Goal: Task Accomplishment & Management: Complete application form

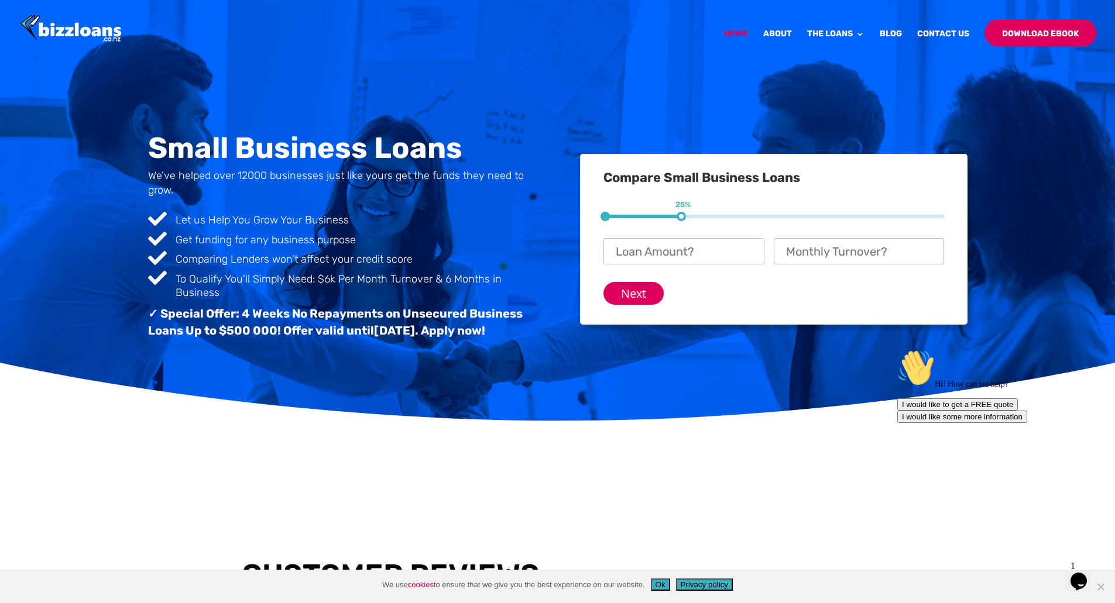
drag, startPoint x: 682, startPoint y: 216, endPoint x: 738, endPoint y: 215, distance: 55.6
click at [738, 215] on div "1 25% 2 50% 3 75%" at bounding box center [773, 217] width 341 height 4
click at [658, 257] on input "Loan Amount? *" at bounding box center [683, 251] width 161 height 26
click at [833, 248] on input "Monthly Turnover? *" at bounding box center [859, 251] width 170 height 26
click at [667, 251] on input "Loan Amount? *" at bounding box center [683, 251] width 161 height 26
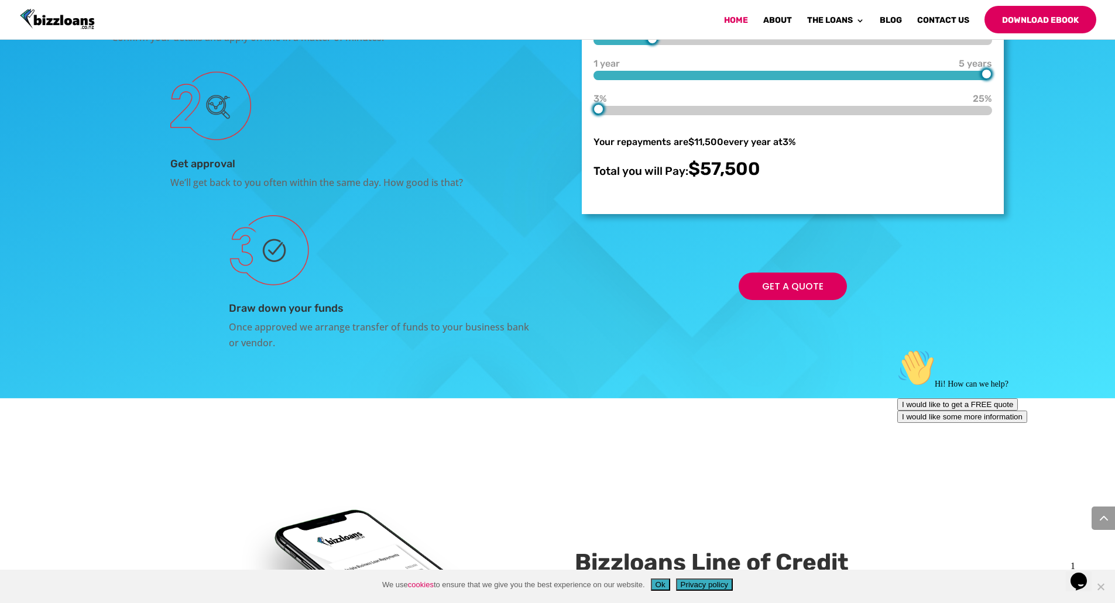
scroll to position [2261, 0]
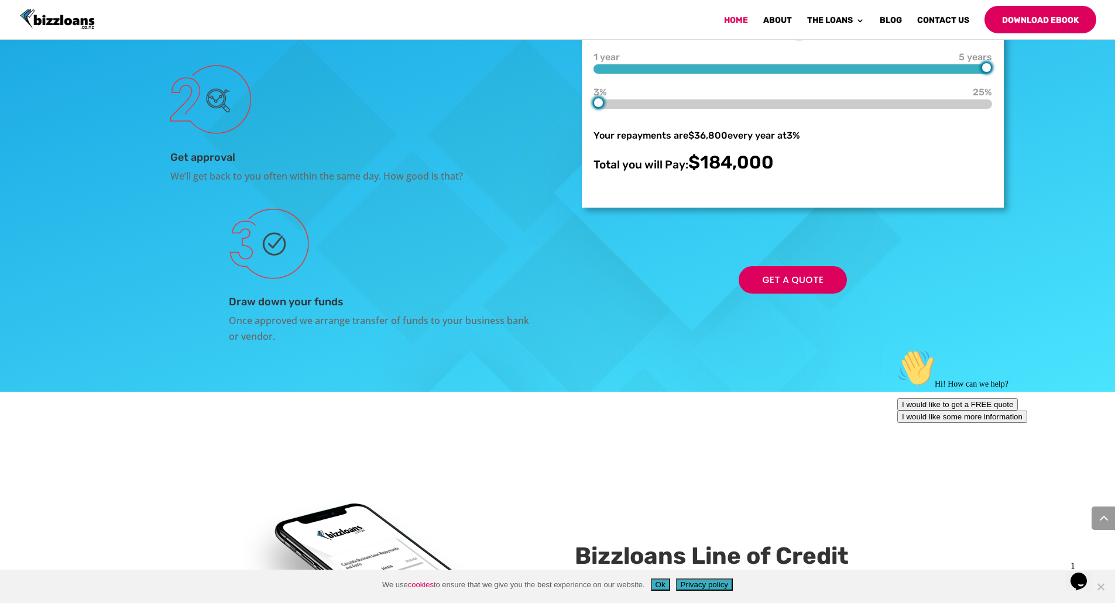
type input "170000"
click at [814, 37] on div at bounding box center [813, 33] width 10 height 10
type input "8"
click at [644, 109] on div at bounding box center [792, 103] width 398 height 9
type input "160000"
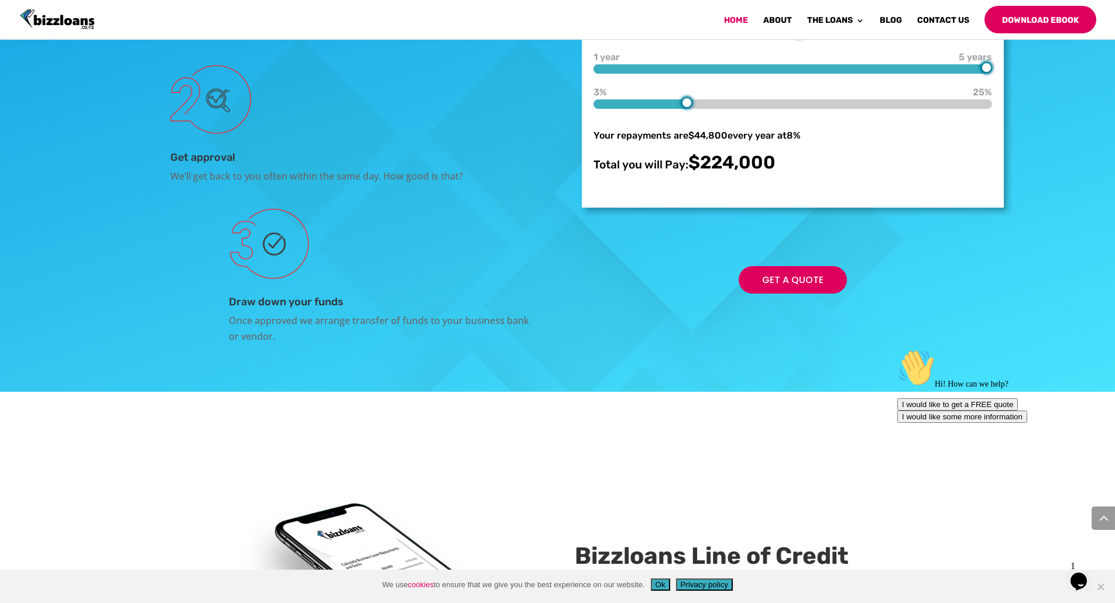
click at [798, 37] on div at bounding box center [799, 33] width 10 height 10
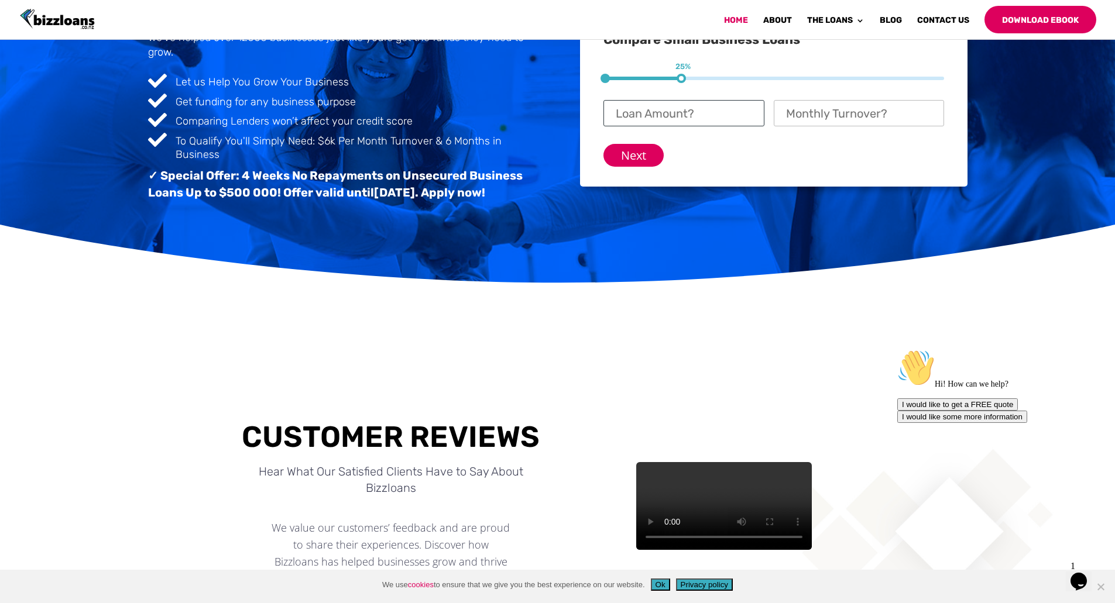
scroll to position [0, 0]
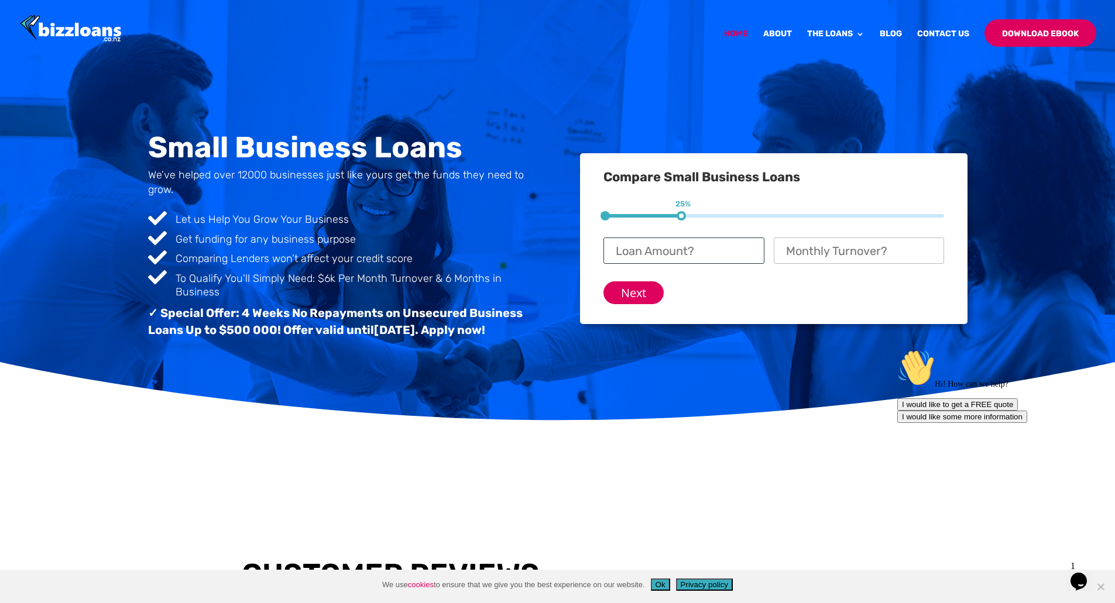
click at [646, 252] on input "Loan Amount? *" at bounding box center [683, 251] width 161 height 26
type input "$ 200,000"
click at [693, 417] on div "Small Business Loans We’ve helped over 12000 businesses just like yours get the…" at bounding box center [557, 209] width 1115 height 421
click at [829, 254] on input "Monthly Turnover? *" at bounding box center [859, 251] width 170 height 26
type input "$ 120,000"
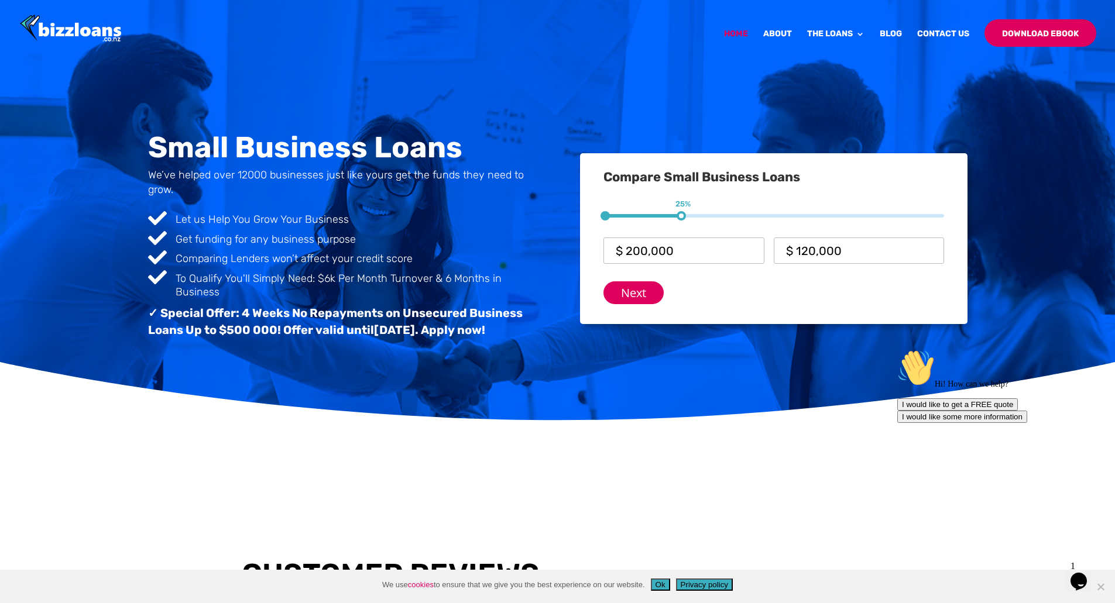
click at [634, 293] on input "Next" at bounding box center [633, 292] width 60 height 23
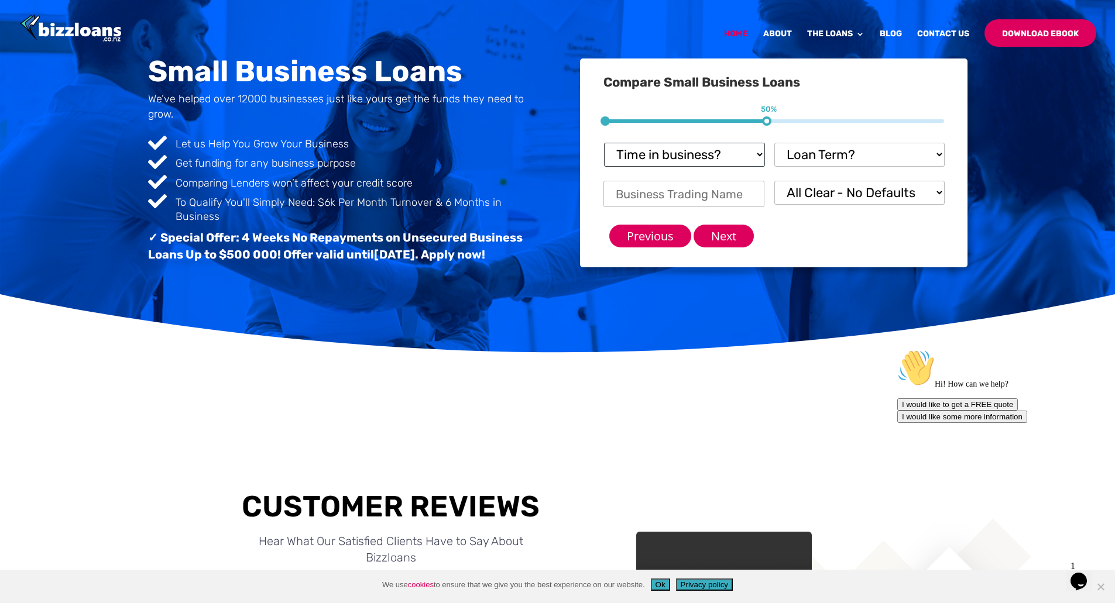
click at [750, 151] on select "Time in business? Startup under 6 months 6-12 months Over 12 months Over 24 mon…" at bounding box center [684, 155] width 161 height 24
select select "Over 24 months"
click at [604, 143] on select "Time in business? Startup under 6 months 6-12 months Over 12 months Over 24 mon…" at bounding box center [684, 155] width 161 height 24
click at [925, 150] on select "Loan Term? 1-3 months 3-6 months 6 - 12 months 12 - 18 months 18 - 24 months 24…" at bounding box center [859, 155] width 170 height 24
select select "18 - 24 months"
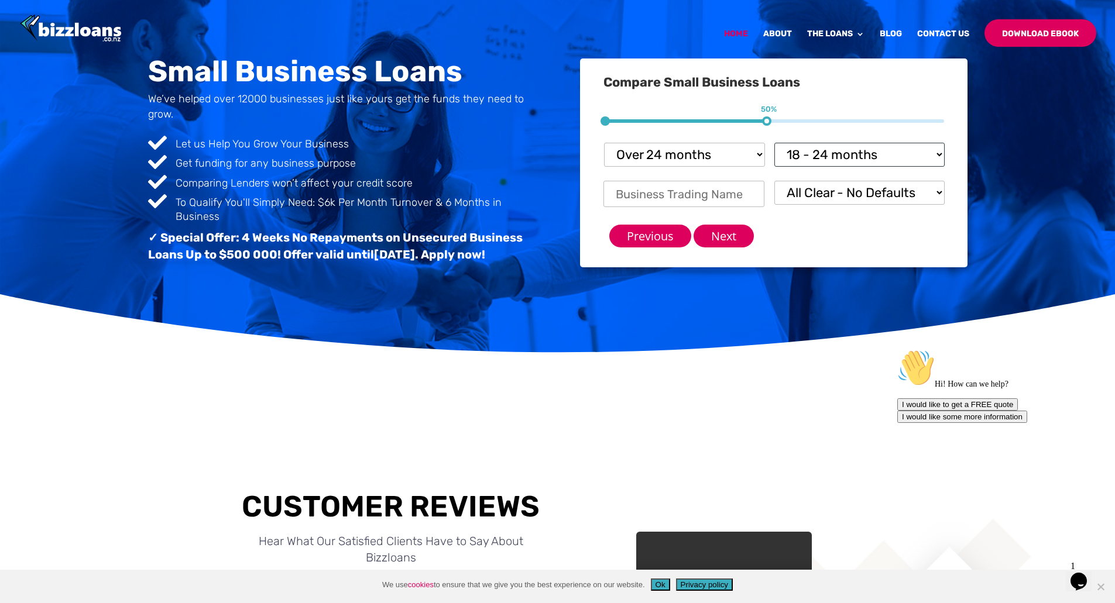
click at [774, 143] on select "Loan Term? 1-3 months 3-6 months 6 - 12 months 12 - 18 months 18 - 24 months 24…" at bounding box center [859, 155] width 170 height 24
click at [723, 195] on input "Business Trading Name *" at bounding box center [683, 194] width 161 height 26
click at [731, 193] on input "Business Trading Name *" at bounding box center [683, 194] width 161 height 26
click at [872, 192] on select "All Clear - No Defaults I Have Paid Defaults I have Unpaid Defaults" at bounding box center [859, 193] width 170 height 24
click at [774, 181] on select "All Clear - No Defaults I Have Paid Defaults I have Unpaid Defaults" at bounding box center [859, 193] width 170 height 24
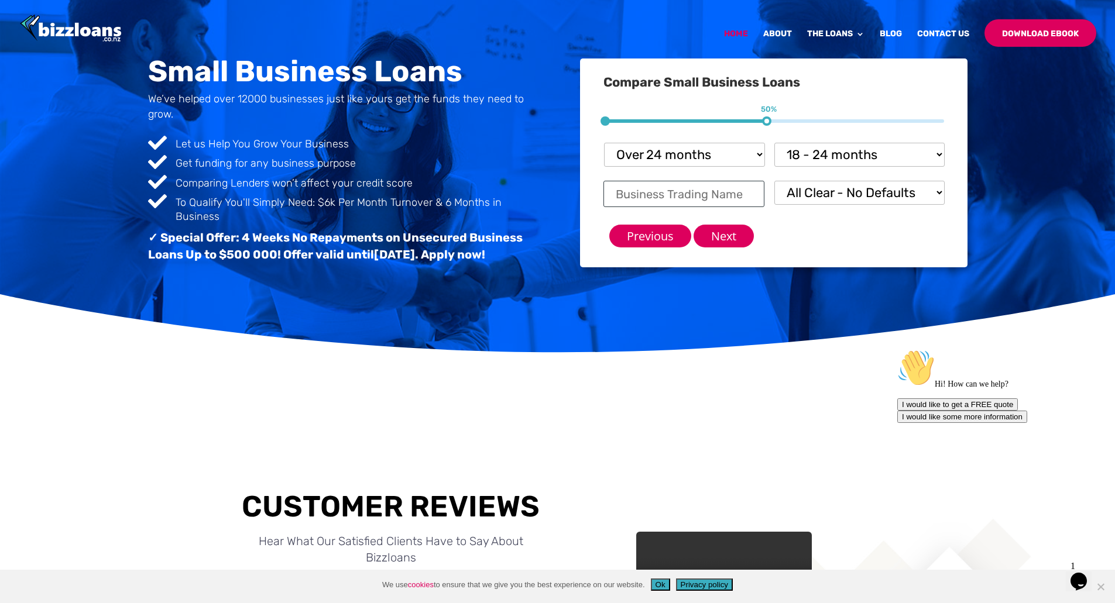
click at [679, 195] on input "Business Trading Name *" at bounding box center [683, 194] width 161 height 26
type input "terraform synergy"
click at [729, 235] on input "Next" at bounding box center [723, 236] width 60 height 23
